Goal: Contribute content

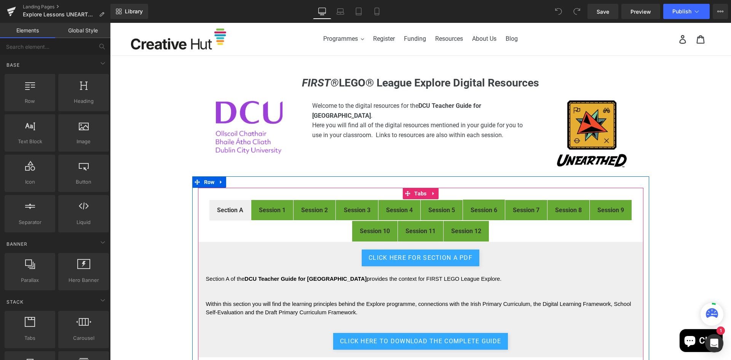
click at [271, 212] on strong "Session 1" at bounding box center [272, 209] width 27 height 7
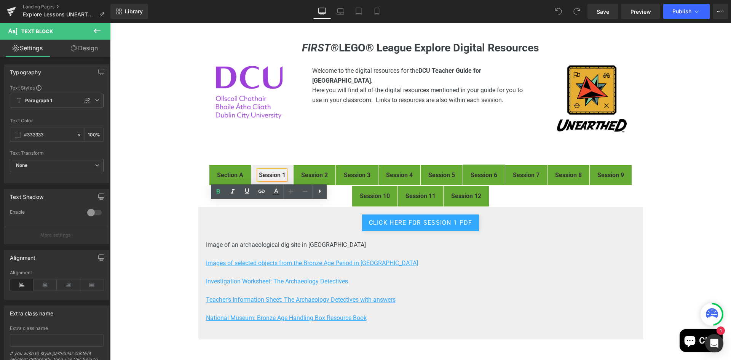
scroll to position [114, 0]
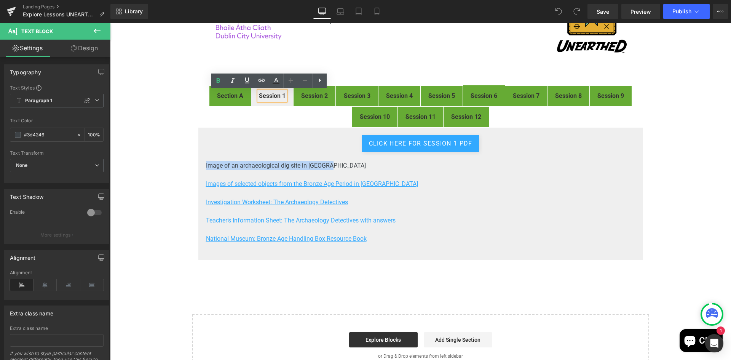
drag, startPoint x: 323, startPoint y: 164, endPoint x: 200, endPoint y: 164, distance: 122.5
click at [200, 164] on div "Click Here for Session 1 pdf Button Image of an archaeological dig site in [GEO…" at bounding box center [420, 193] width 445 height 133
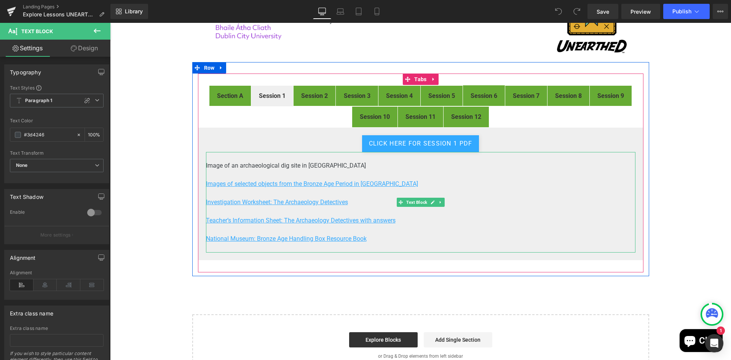
click at [464, 196] on p at bounding box center [420, 192] width 429 height 9
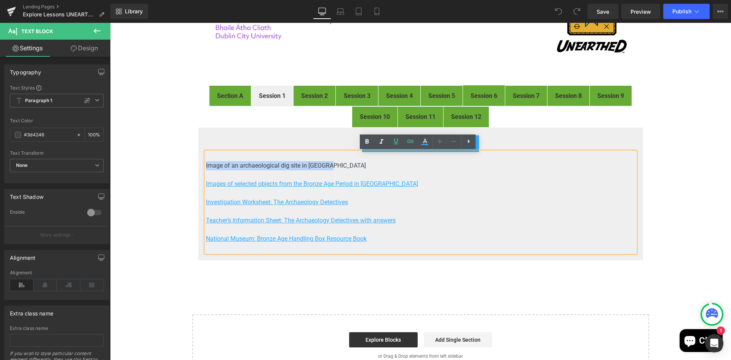
drag, startPoint x: 326, startPoint y: 166, endPoint x: 203, endPoint y: 165, distance: 123.3
click at [206, 165] on p "Image of an archaeological dig site in [GEOGRAPHIC_DATA]" at bounding box center [420, 165] width 429 height 9
click at [413, 140] on icon at bounding box center [410, 141] width 6 height 3
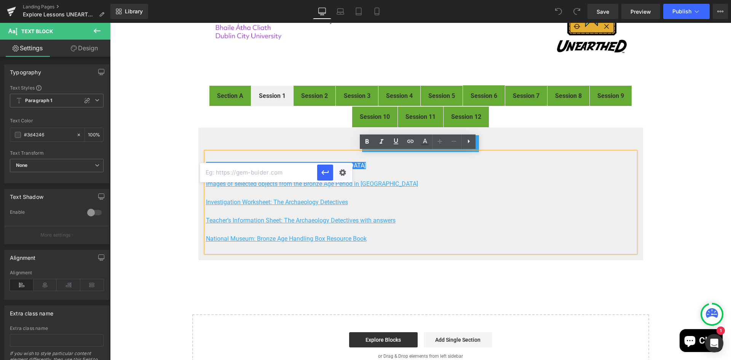
click at [270, 168] on input "text" at bounding box center [258, 172] width 117 height 19
paste input "[URL][DOMAIN_NAME]"
type input "[URL][DOMAIN_NAME]"
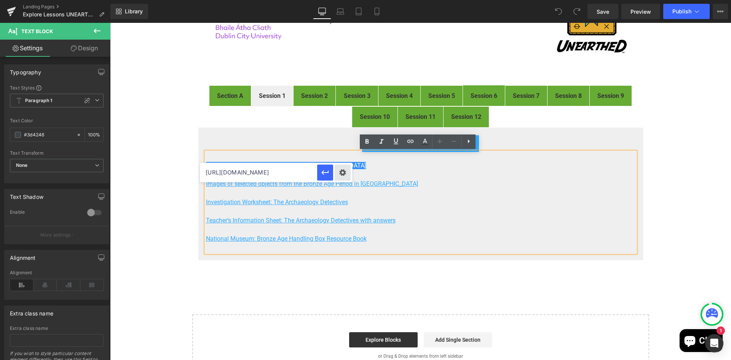
click at [339, 0] on div "Text Color Highlight Color #333333 Edit or remove link: Edit - Unlink - Cancel …" at bounding box center [365, 0] width 731 height 0
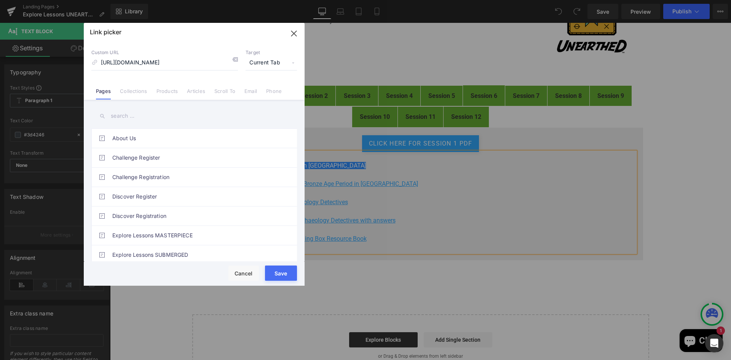
scroll to position [0, 0]
click at [261, 64] on span "Current Tab" at bounding box center [270, 63] width 51 height 14
click at [258, 90] on li "New Tab" at bounding box center [271, 89] width 59 height 13
drag, startPoint x: 282, startPoint y: 272, endPoint x: 173, endPoint y: 249, distance: 112.1
click at [282, 272] on button "Save" at bounding box center [281, 272] width 32 height 15
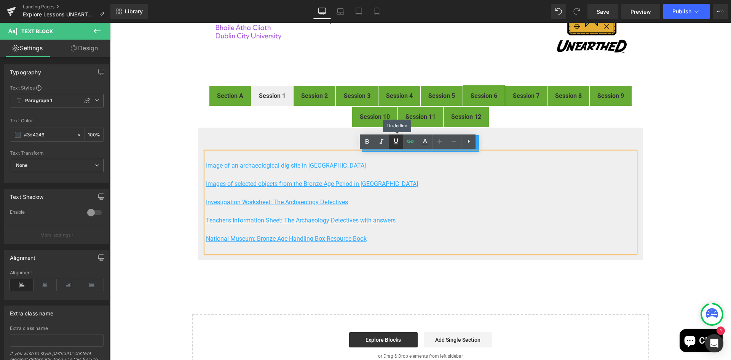
click at [393, 140] on icon at bounding box center [395, 141] width 9 height 9
click at [567, 204] on p "Investigation Worksheet: The Archaeology Detectives" at bounding box center [420, 202] width 429 height 9
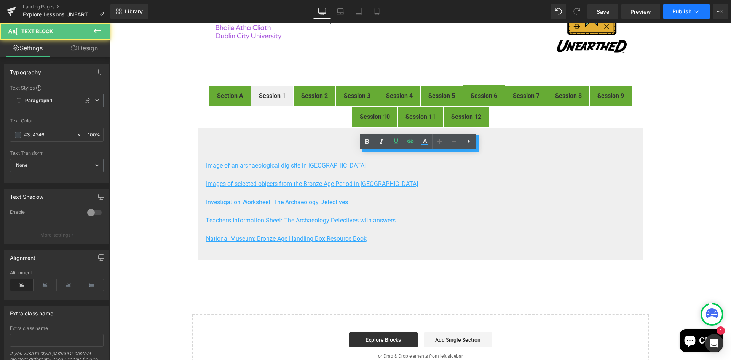
click at [690, 14] on span "Publish" at bounding box center [681, 11] width 19 height 6
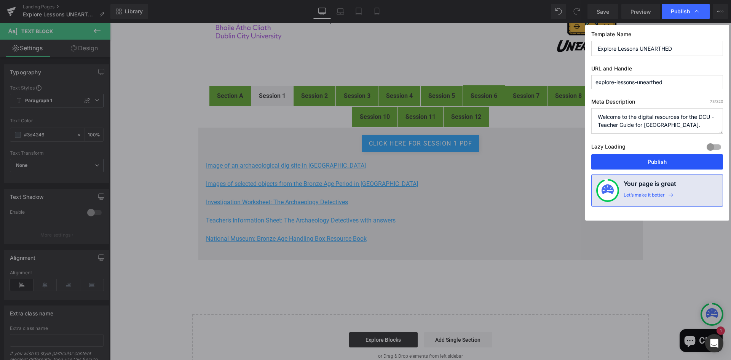
click at [673, 159] on button "Publish" at bounding box center [657, 161] width 132 height 15
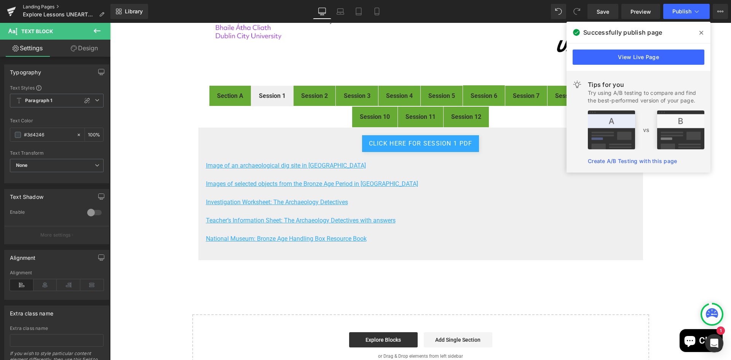
click at [30, 5] on link "Landing Pages" at bounding box center [67, 7] width 88 height 6
